Goal: Task Accomplishment & Management: Use online tool/utility

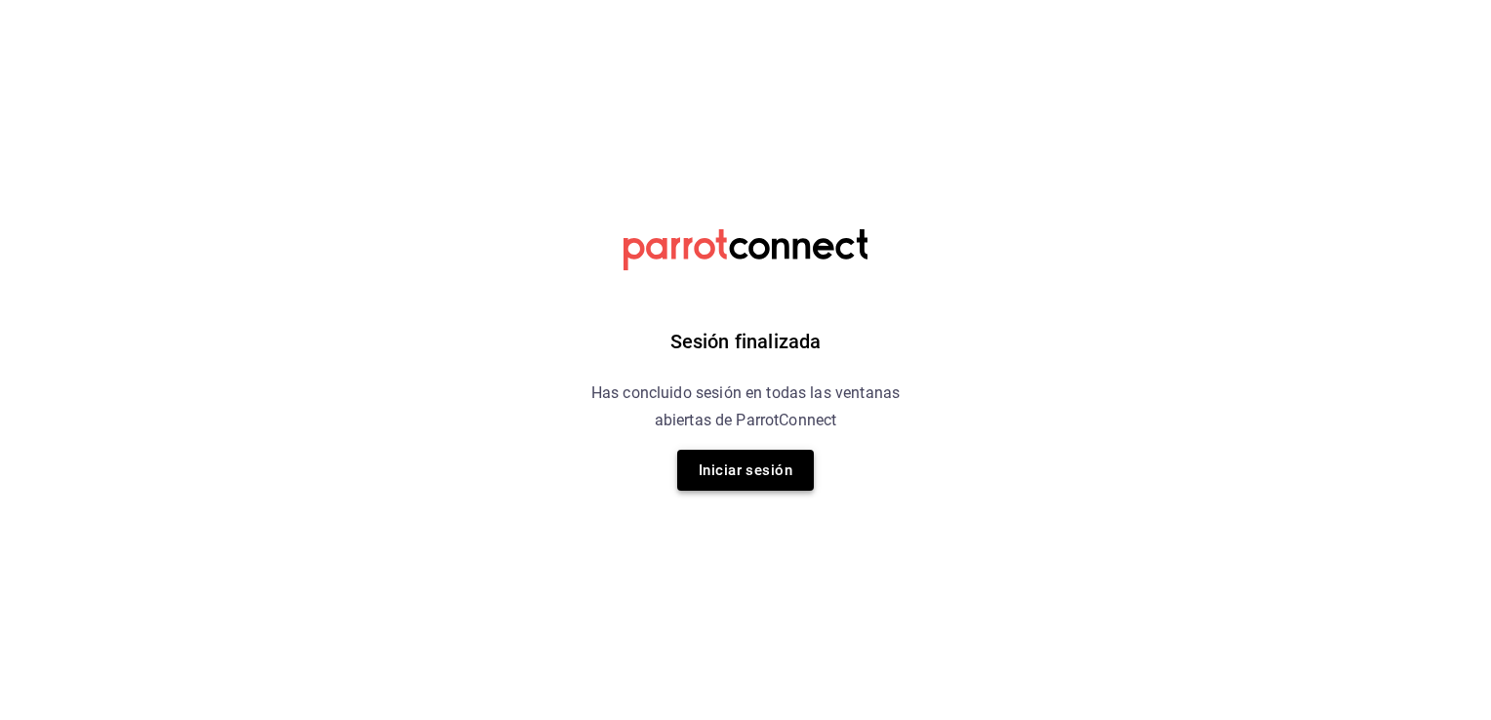
click at [761, 469] on button "Iniciar sesión" at bounding box center [745, 470] width 137 height 41
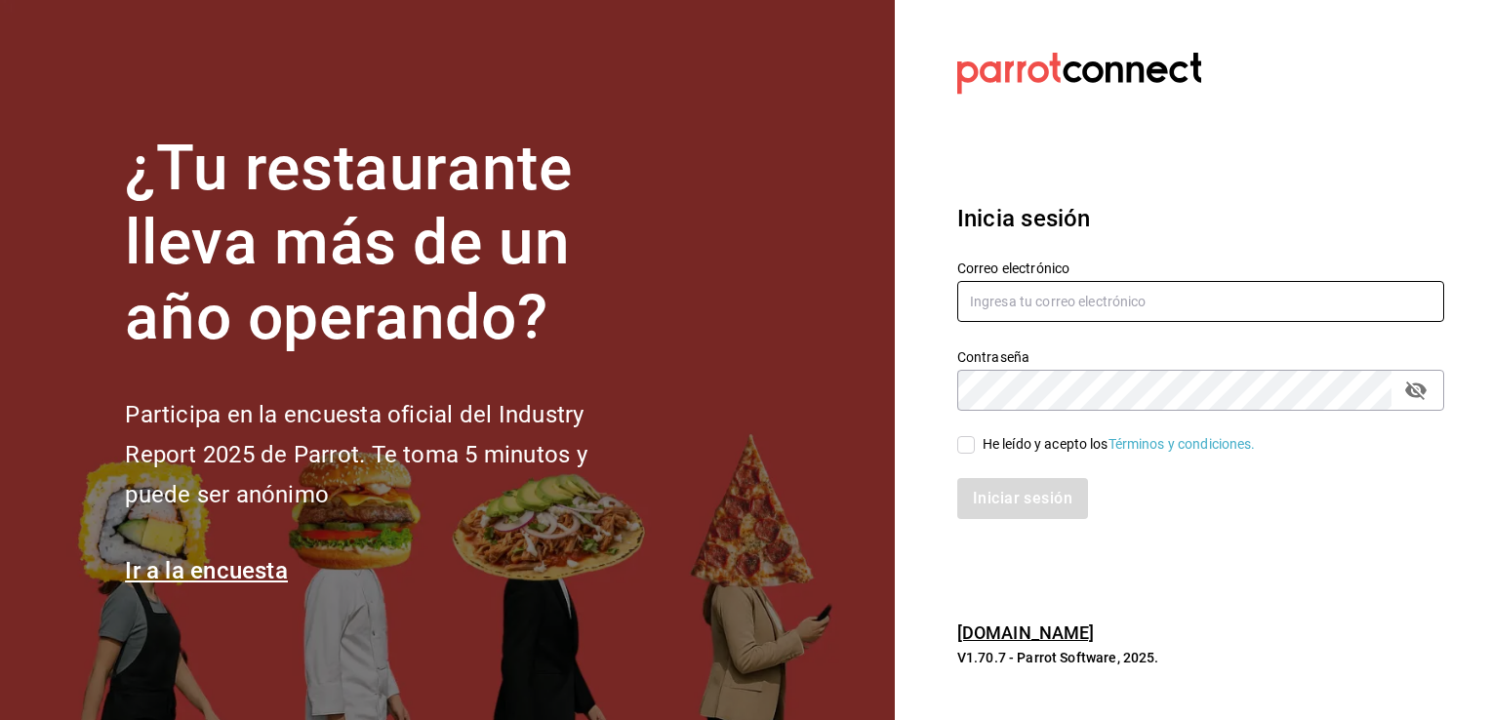
type input "[EMAIL_ADDRESS][DOMAIN_NAME]"
click at [959, 444] on input "He leído y acepto los Términos y condiciones." at bounding box center [966, 445] width 18 height 18
checkbox input "true"
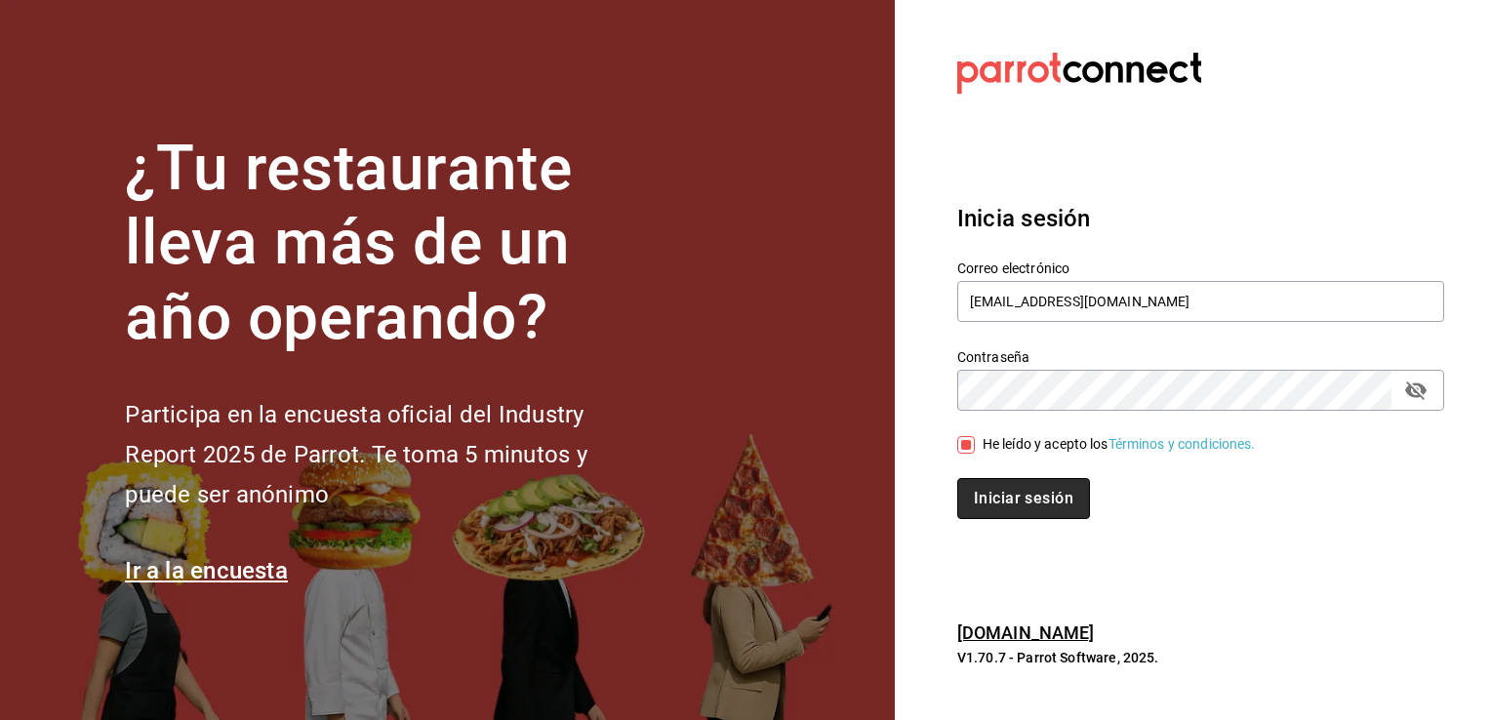
click at [974, 490] on button "Iniciar sesión" at bounding box center [1023, 498] width 133 height 41
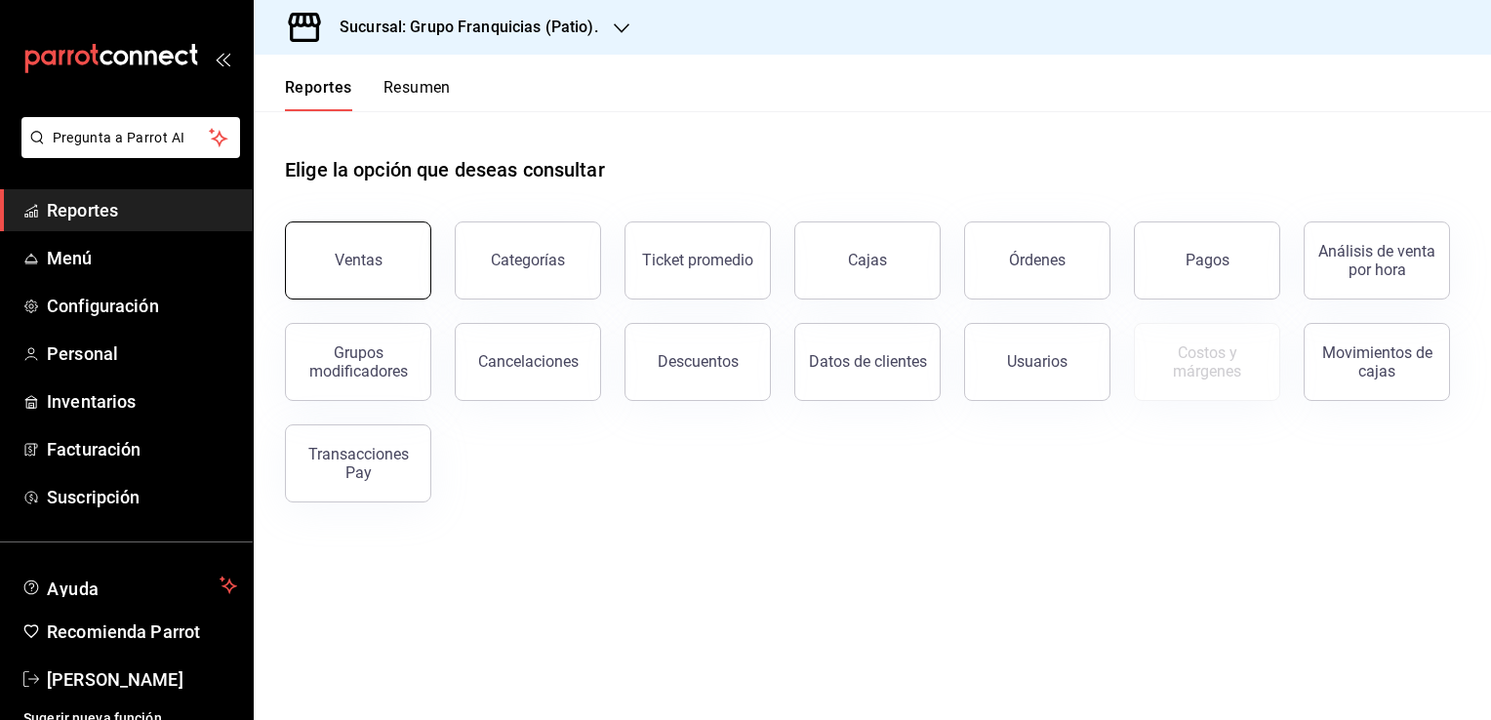
click at [364, 252] on div "Ventas" at bounding box center [359, 260] width 48 height 19
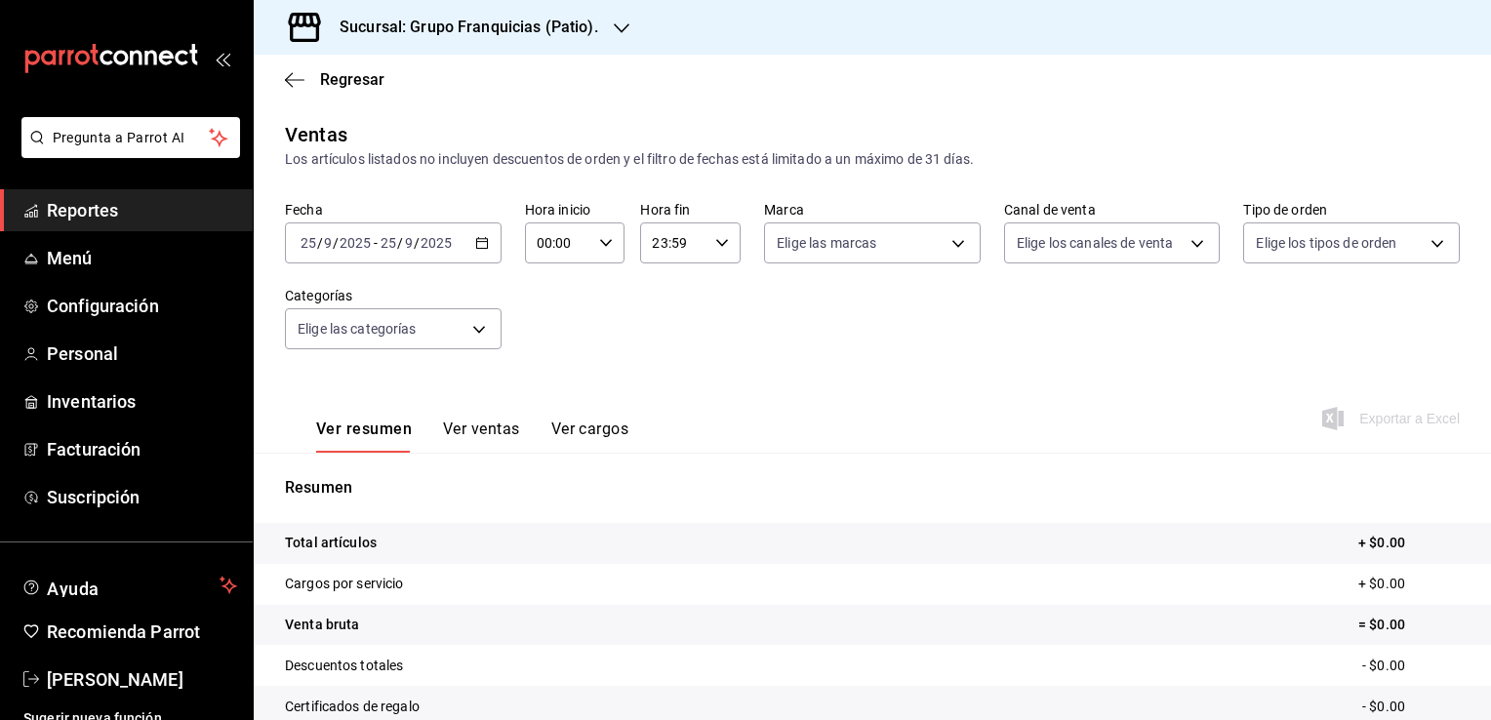
click at [490, 244] on div "[DATE] [DATE] - [DATE] [DATE]" at bounding box center [393, 242] width 217 height 41
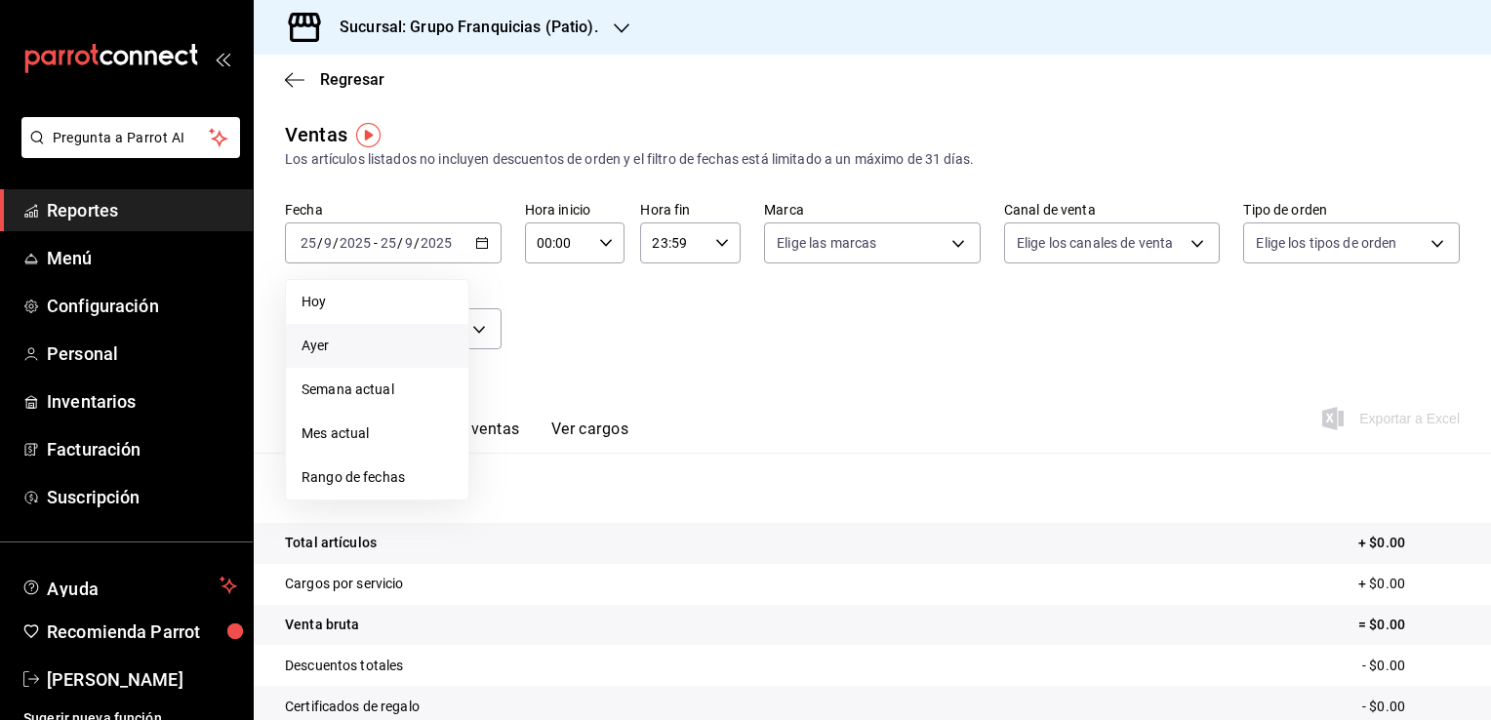
click at [380, 349] on span "Ayer" at bounding box center [376, 346] width 151 height 20
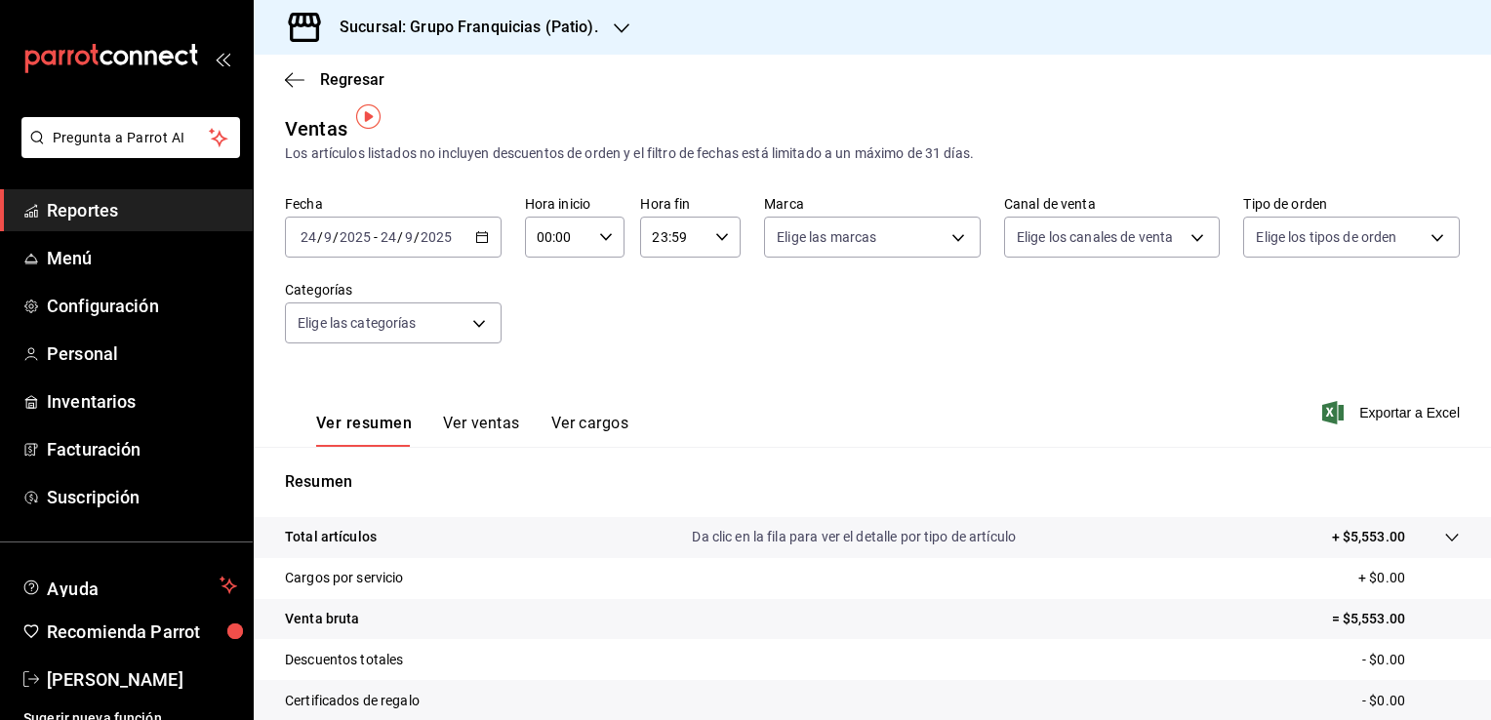
scroll to position [98, 0]
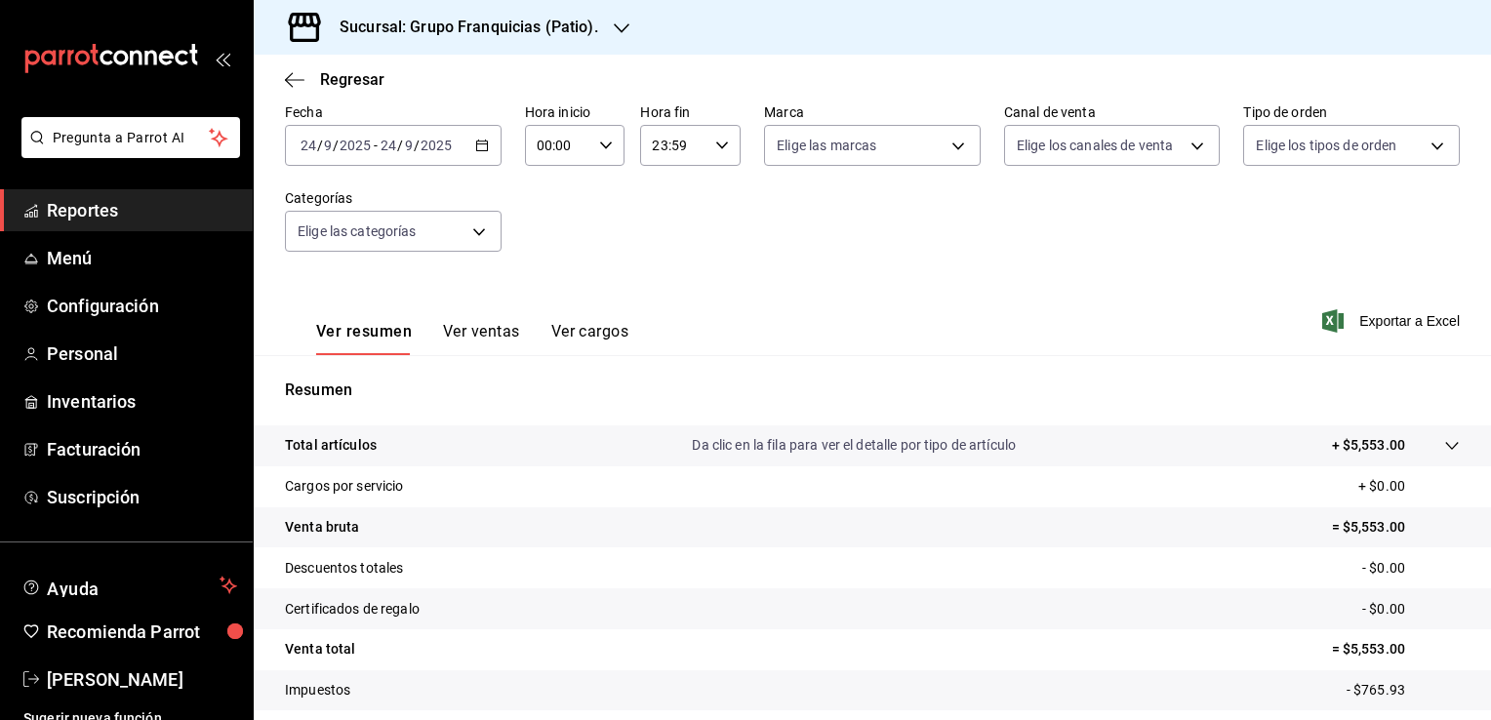
click at [614, 25] on icon "button" at bounding box center [622, 28] width 16 height 16
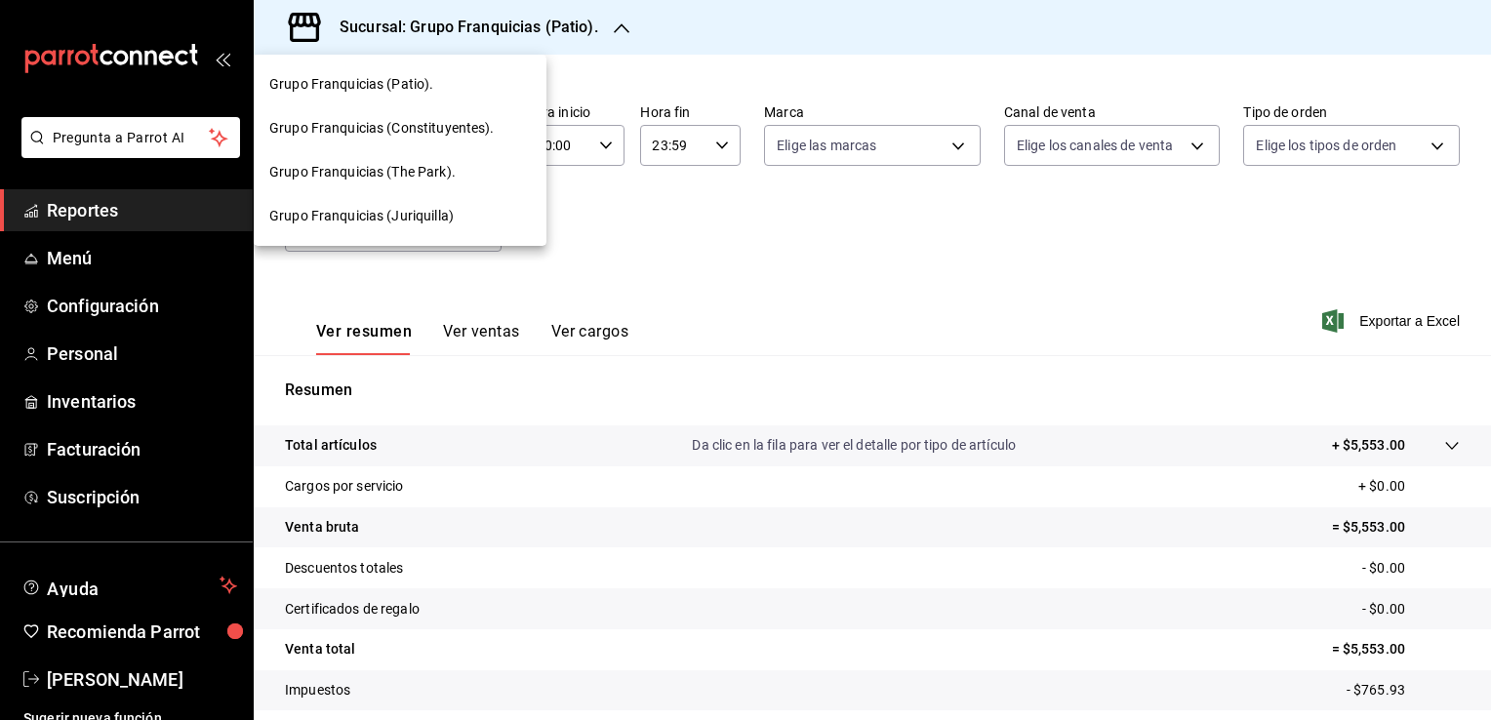
click at [459, 134] on span "Grupo Franquicias (Constituyentes)." at bounding box center [381, 128] width 225 height 20
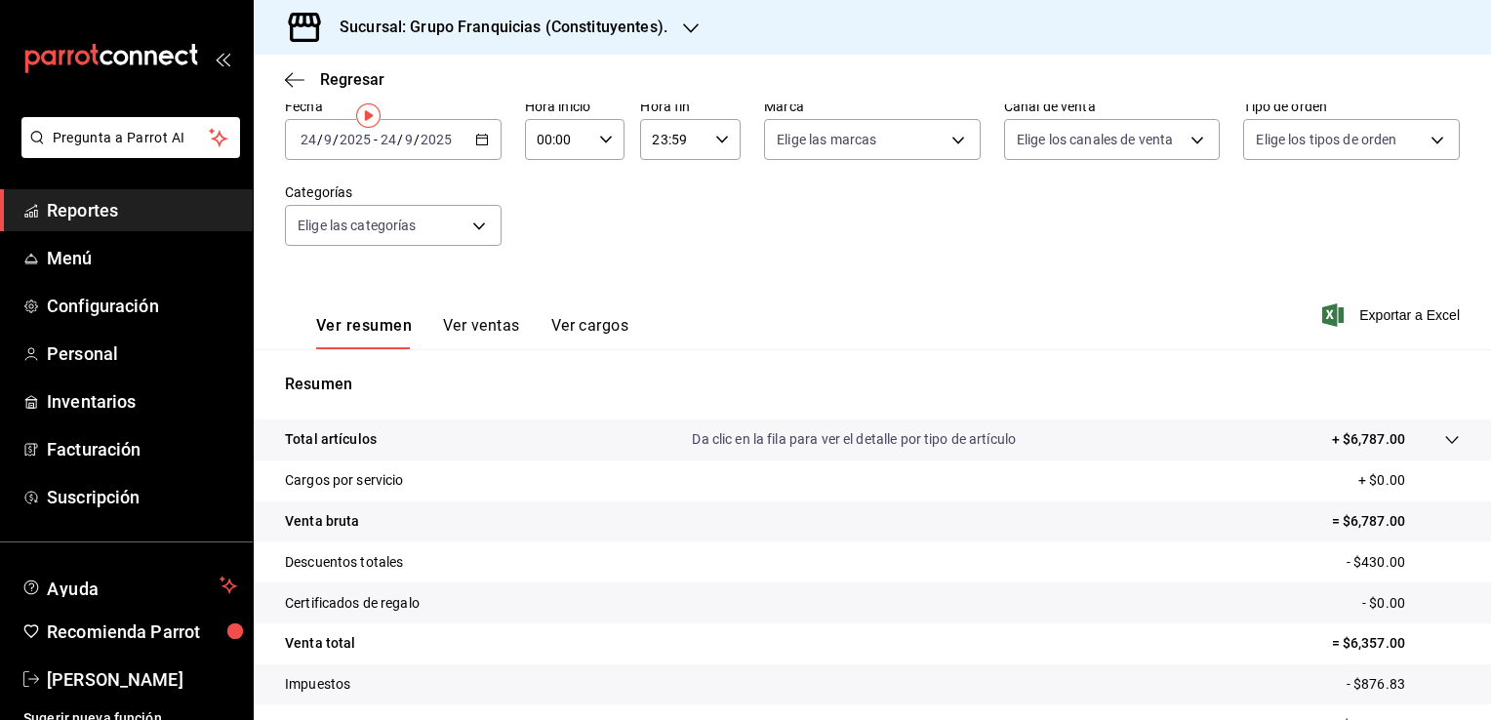
scroll to position [20, 0]
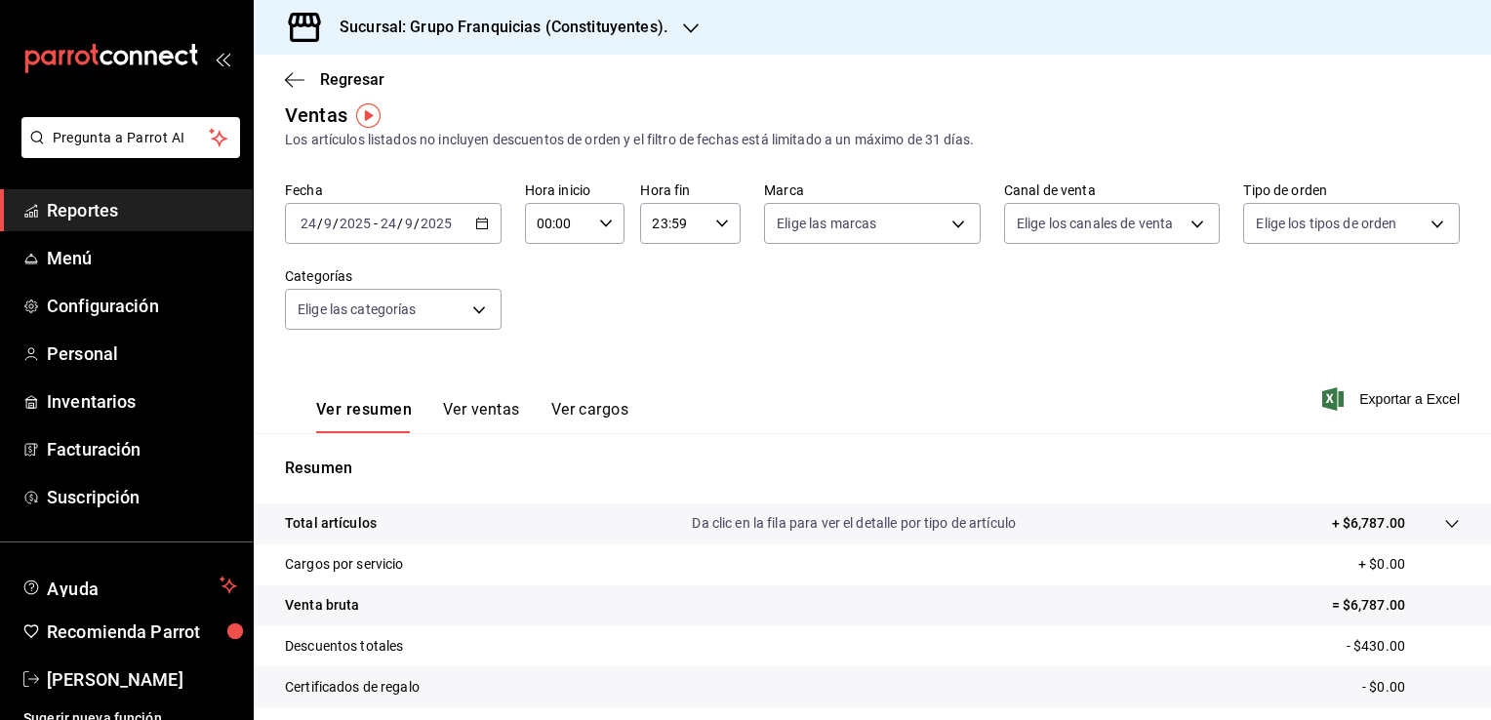
click at [581, 45] on div "Sucursal: Grupo Franquicias (Constituyentes)." at bounding box center [487, 27] width 437 height 55
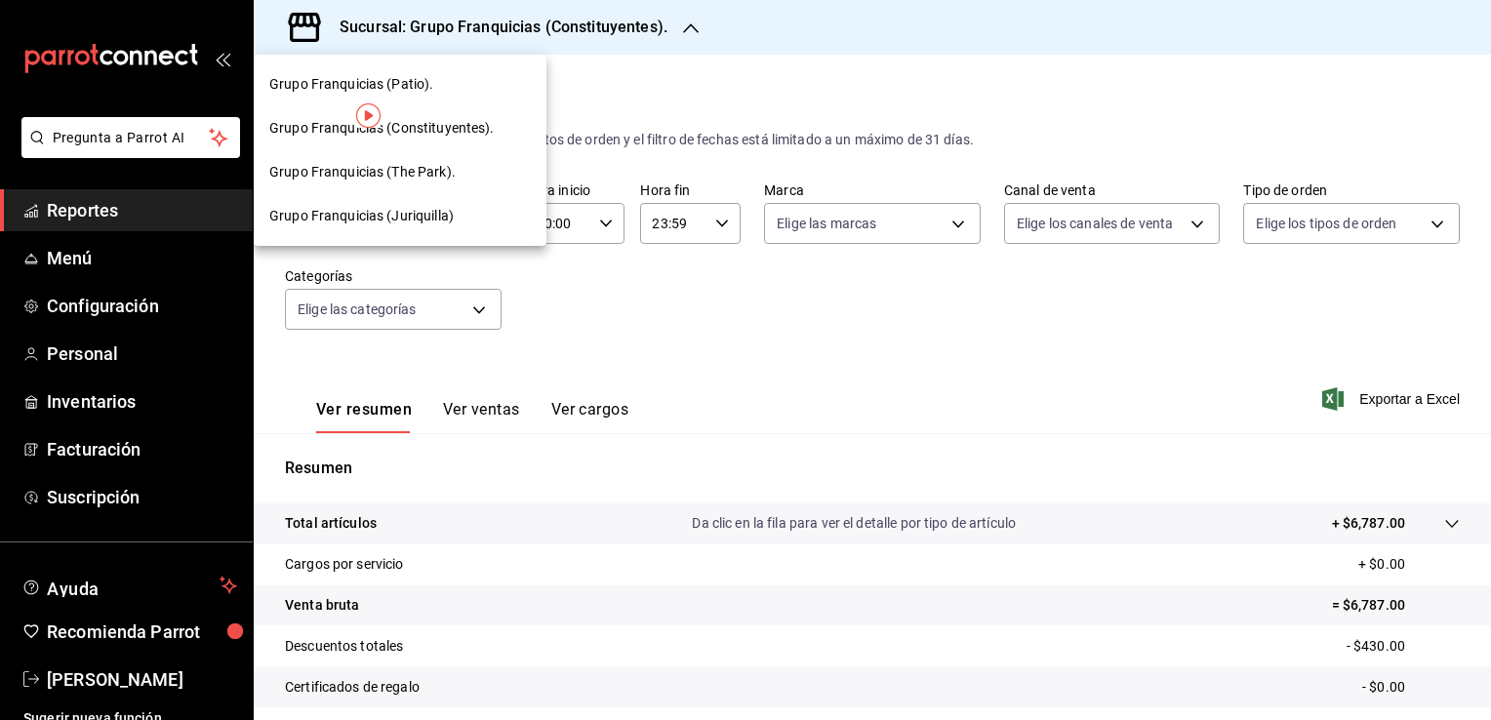
click at [459, 202] on div "Grupo Franquicias (Juriquilla)" at bounding box center [400, 216] width 293 height 44
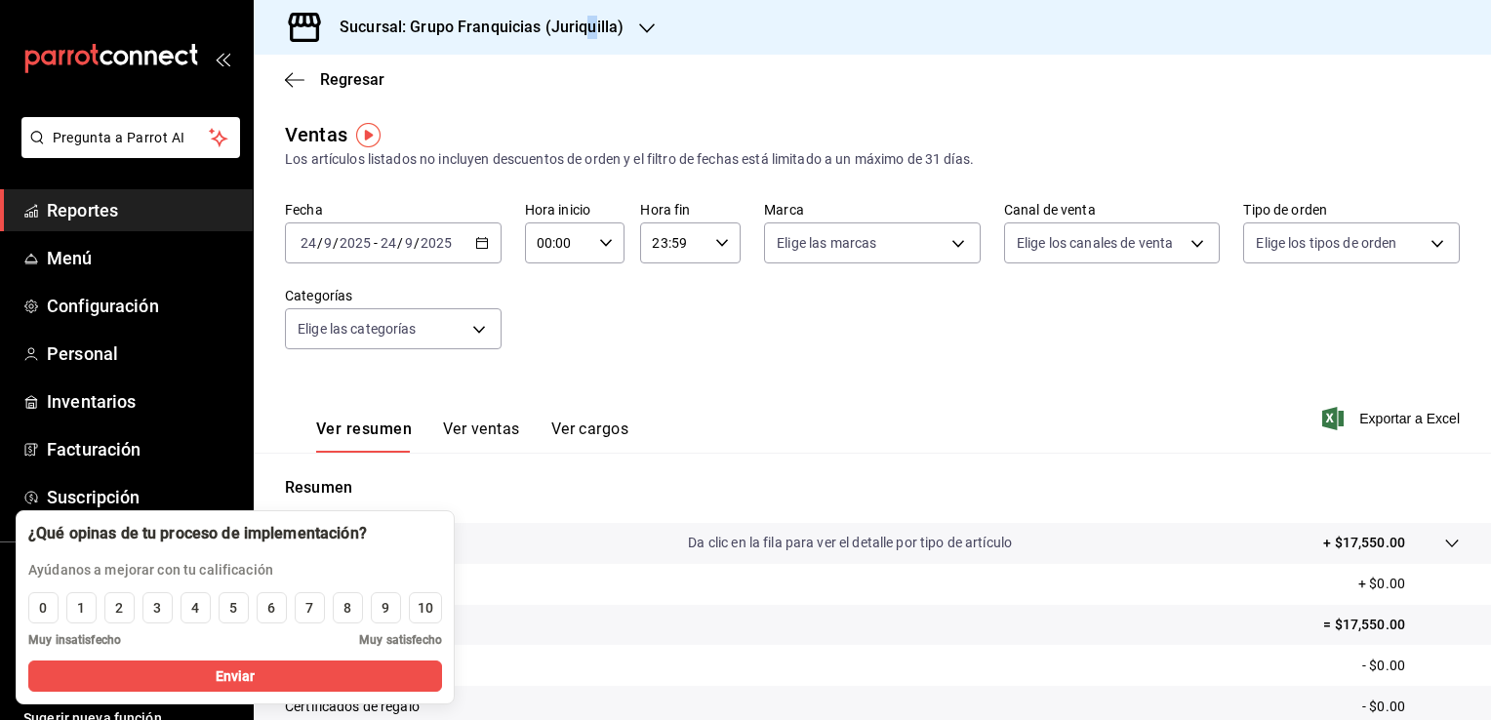
click at [589, 29] on h3 "Sucursal: Grupo Franquicias (Juriquilla)" at bounding box center [473, 27] width 299 height 23
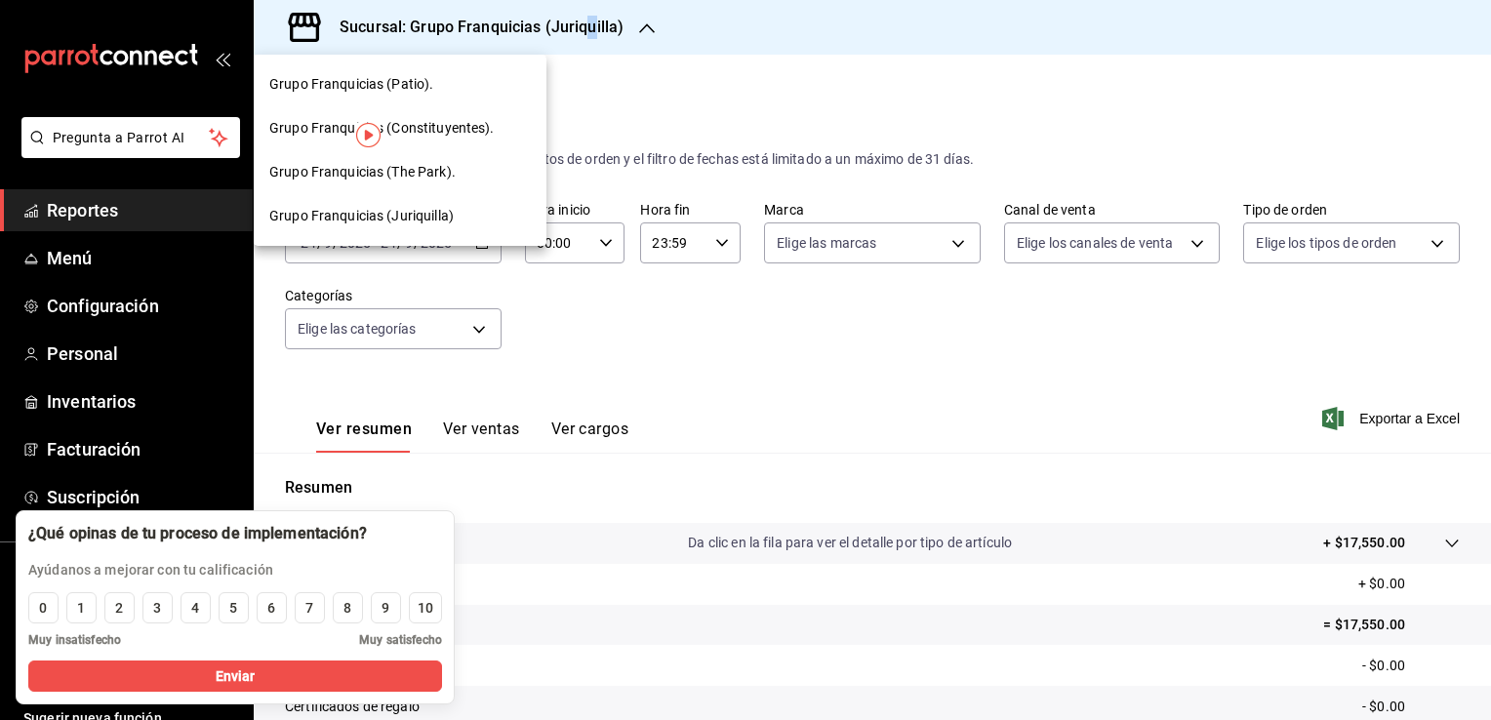
click at [441, 179] on span "Grupo Franquicias (The Park)." at bounding box center [362, 172] width 186 height 20
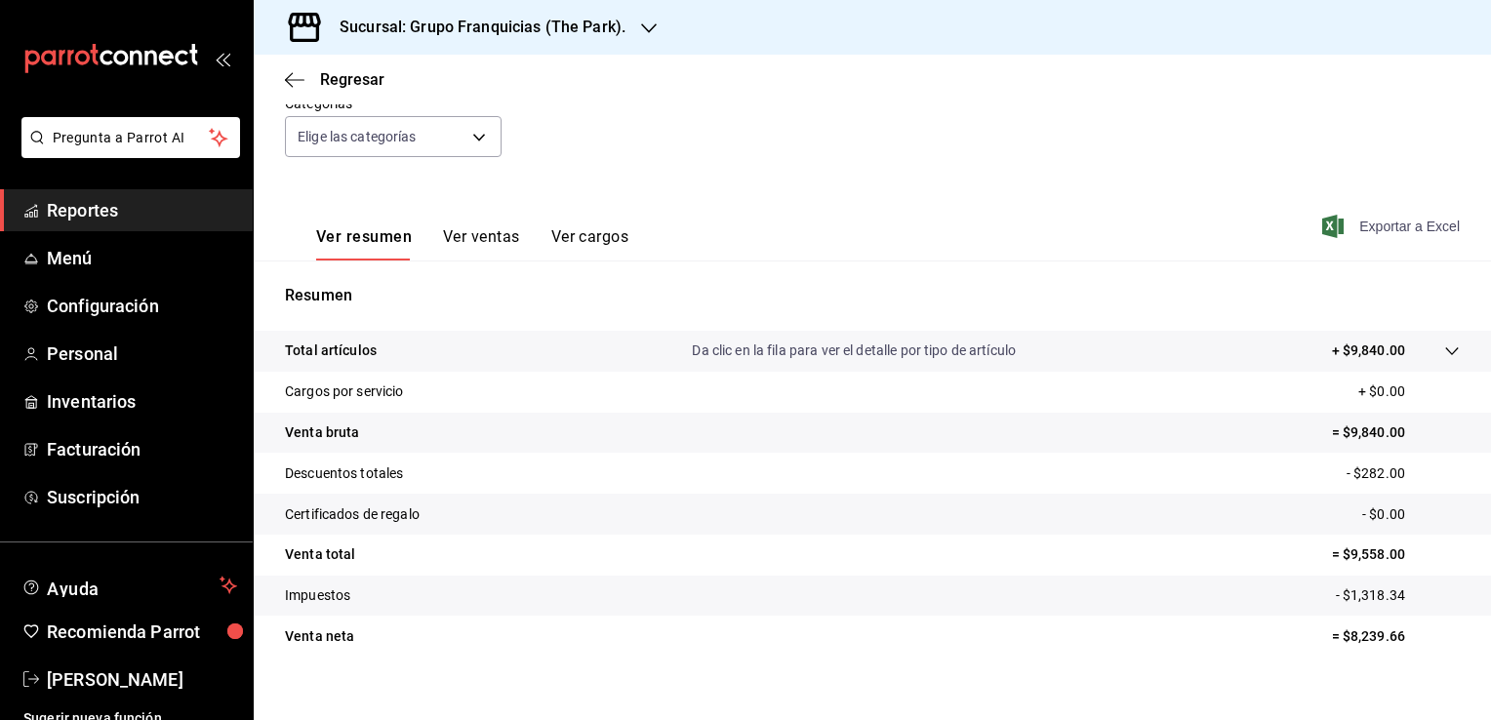
scroll to position [195, 0]
click at [380, 29] on h3 "Sucursal: Grupo Franquicias (The Park)." at bounding box center [474, 27] width 301 height 23
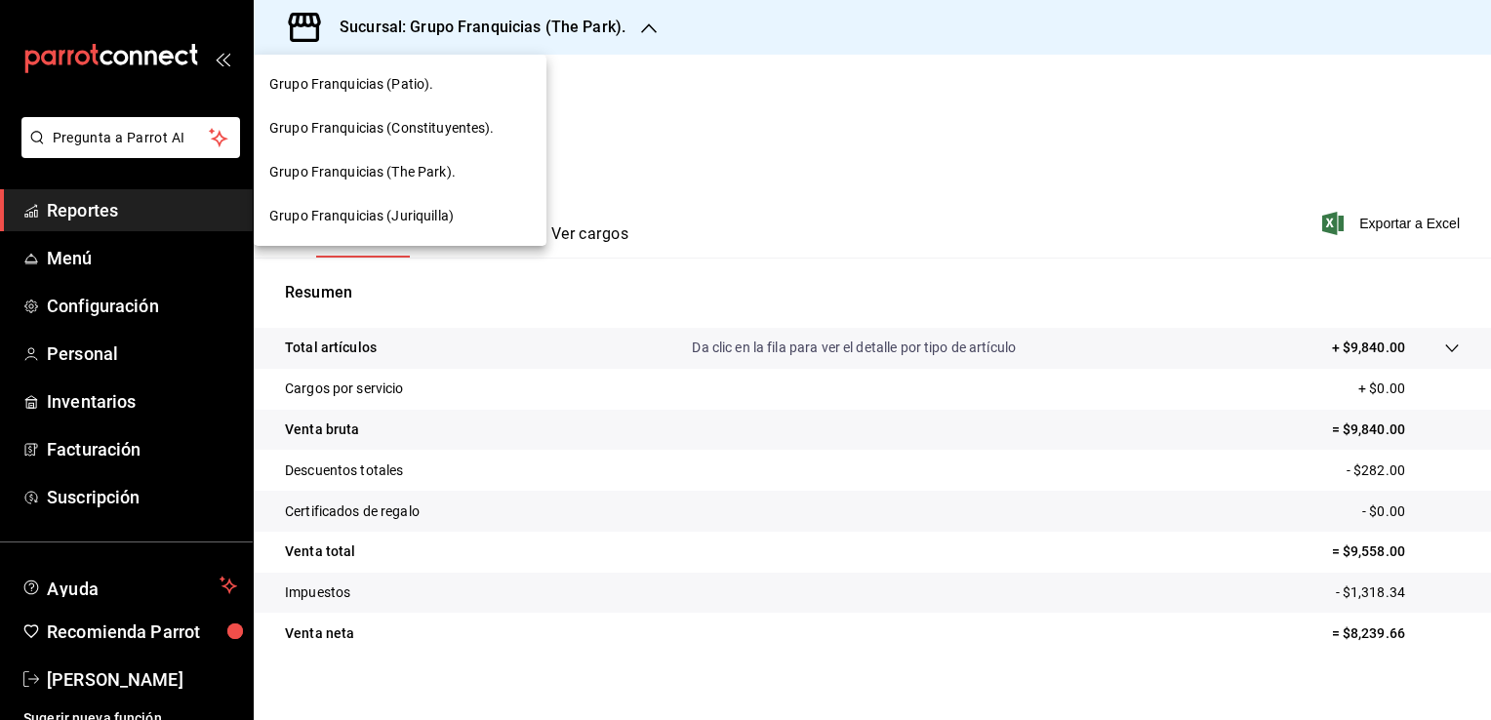
click at [403, 110] on div "Grupo Franquicias (Constituyentes)." at bounding box center [400, 128] width 293 height 44
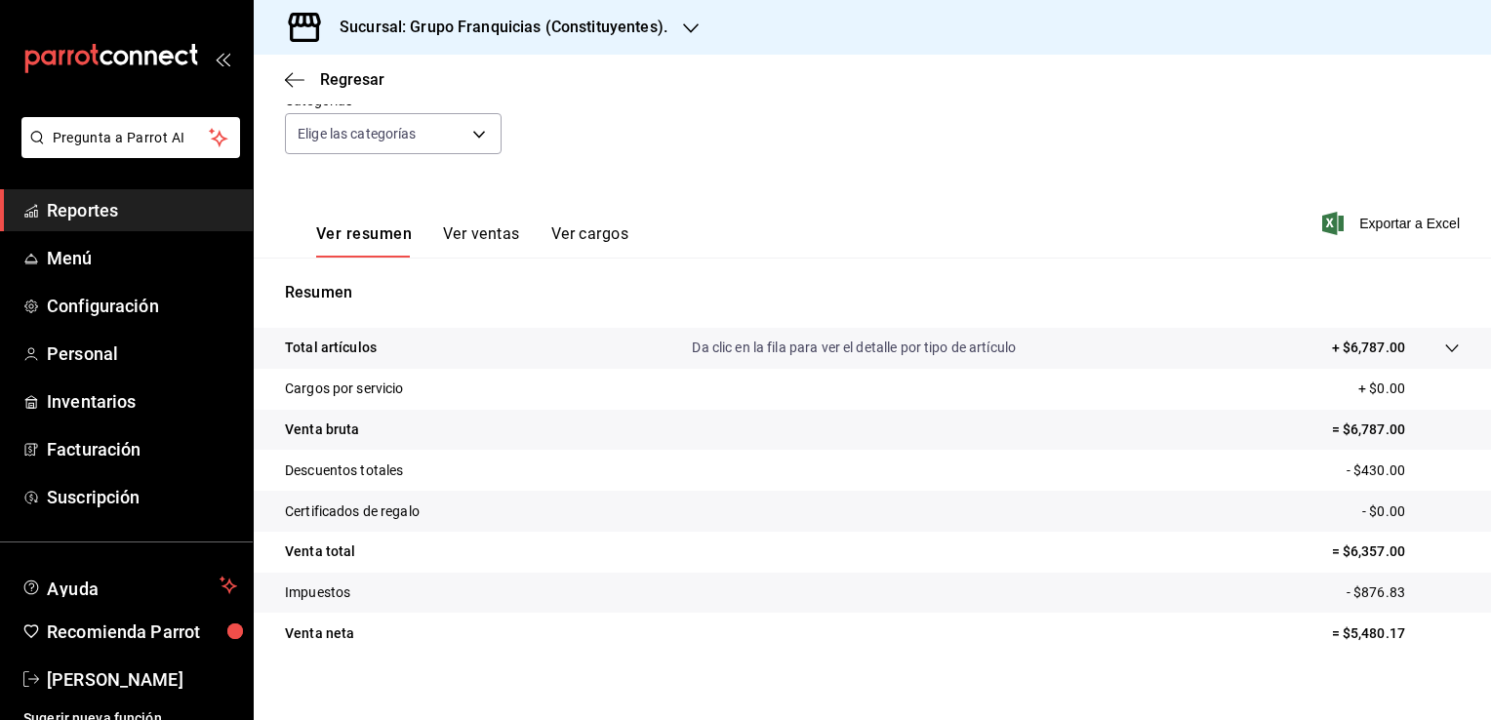
scroll to position [117, 0]
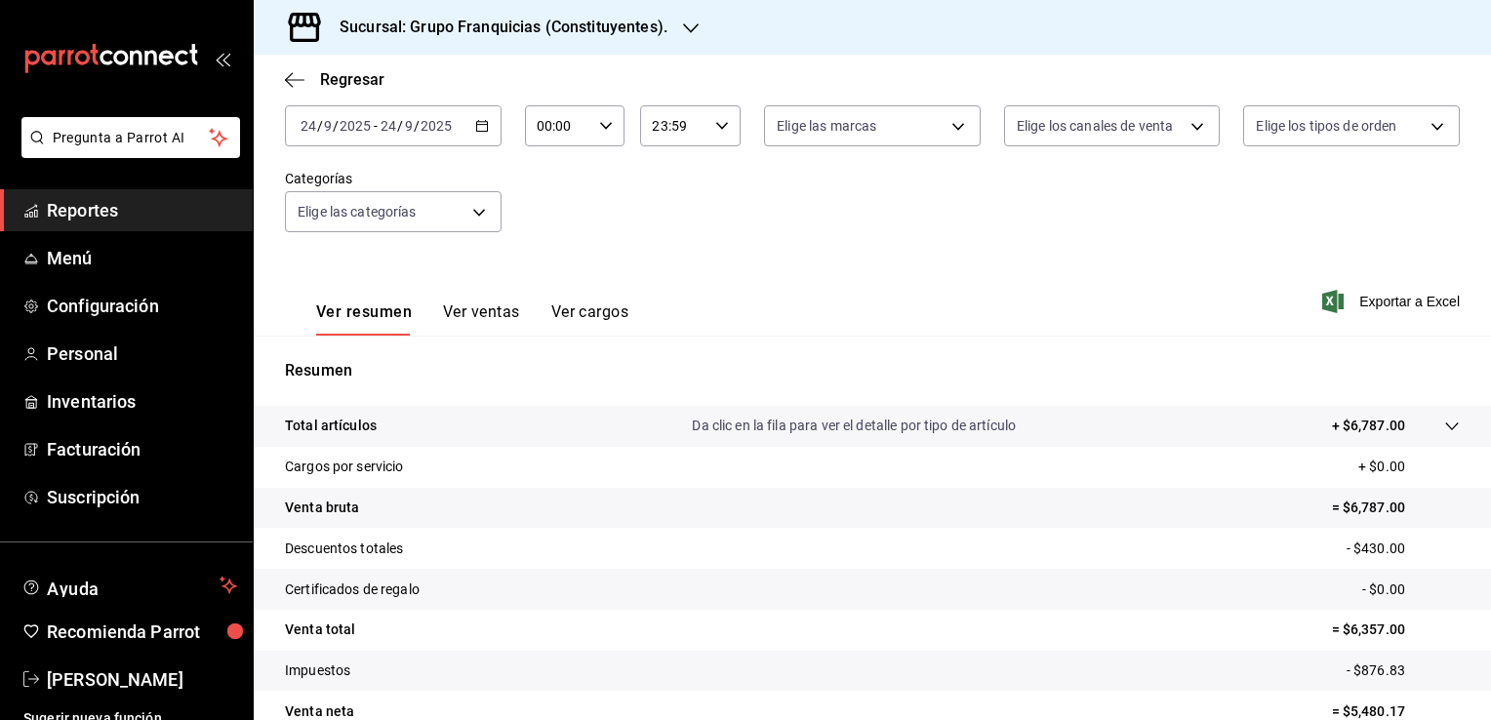
click at [557, 29] on h3 "Sucursal: Grupo Franquicias (Constituyentes)." at bounding box center [495, 27] width 343 height 23
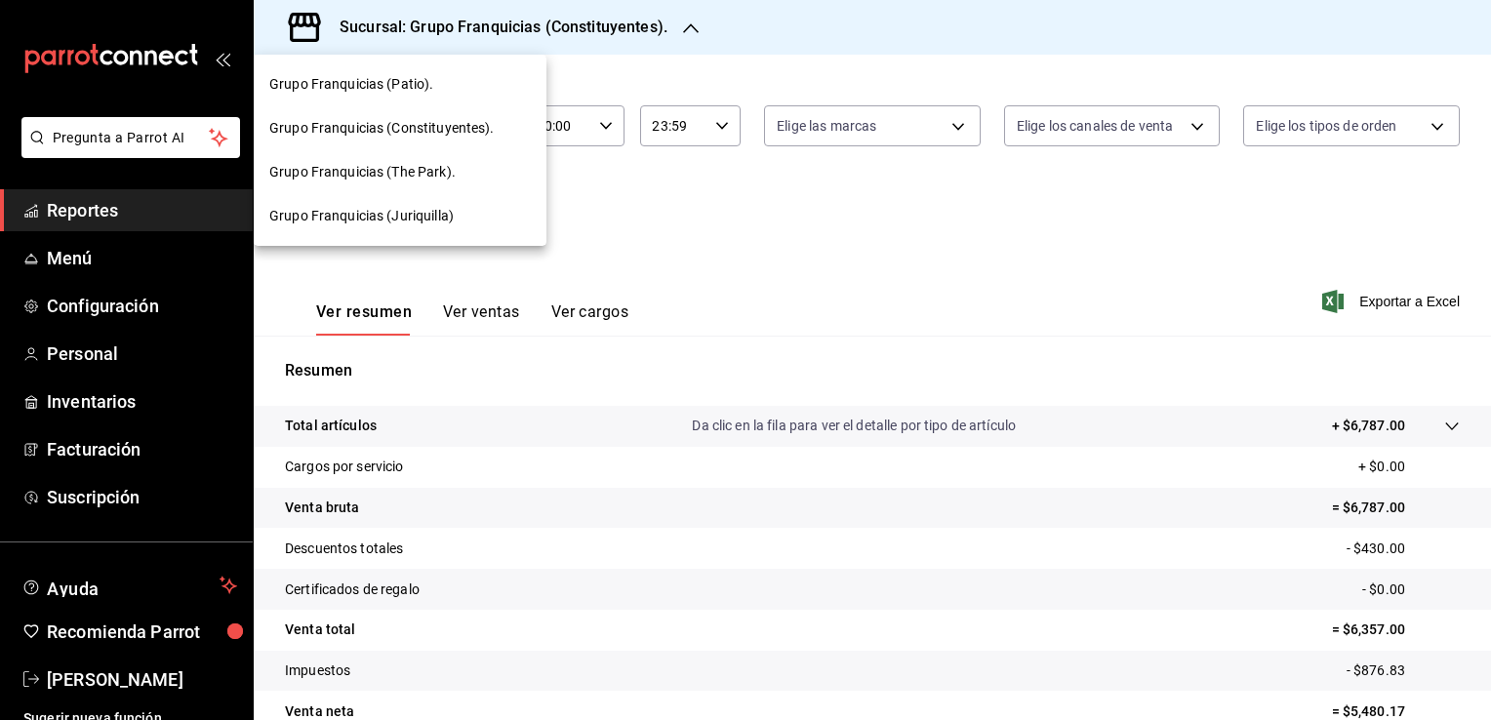
drag, startPoint x: 464, startPoint y: 188, endPoint x: 411, endPoint y: 88, distance: 113.9
click at [411, 88] on nav "Grupo Franquicias (Patio). Grupo Franquicias (Constituyentes). Grupo Franquicia…" at bounding box center [400, 150] width 293 height 191
click at [413, 91] on span "Grupo Franquicias (Patio)." at bounding box center [351, 84] width 164 height 20
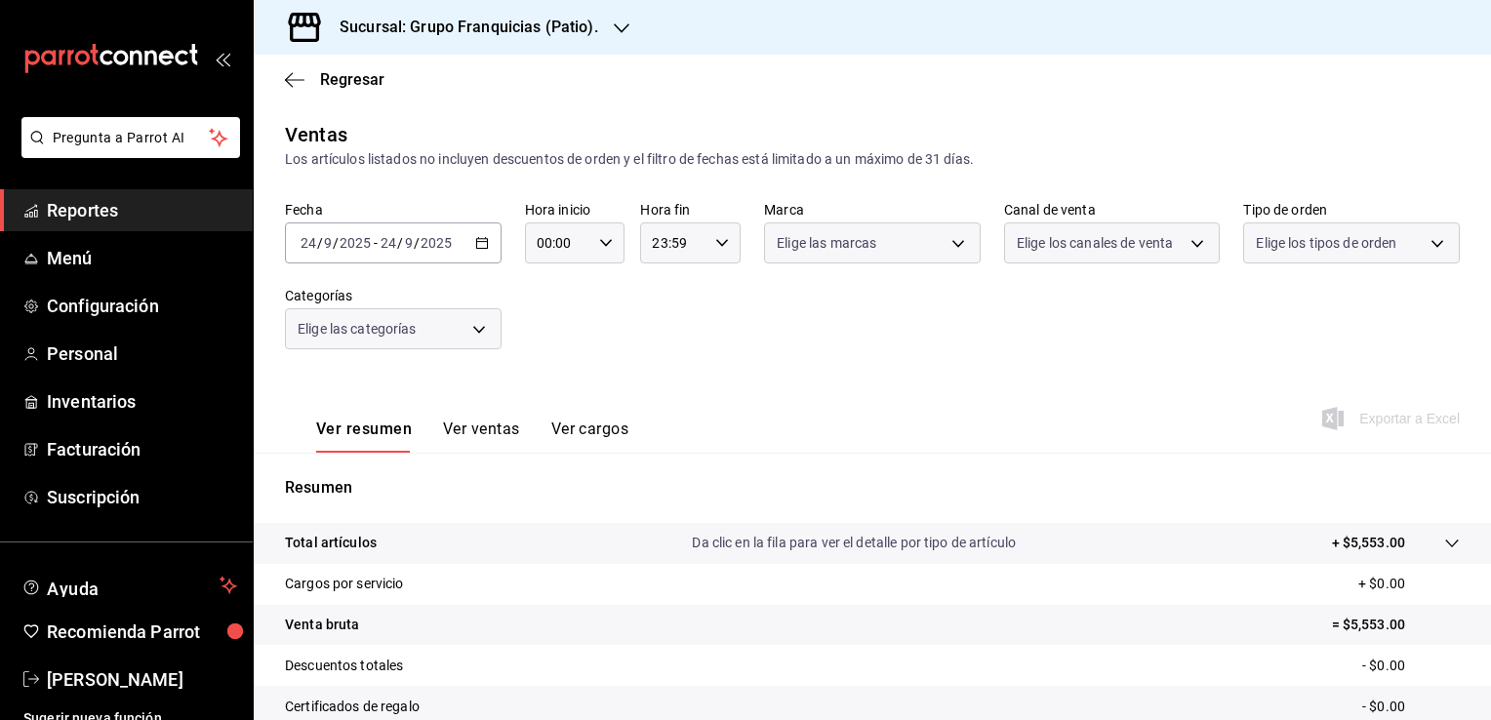
scroll to position [215, 0]
